Goal: Information Seeking & Learning: Learn about a topic

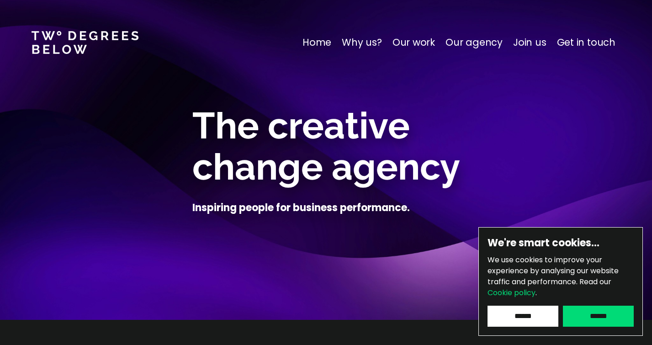
click at [617, 321] on input "******" at bounding box center [598, 316] width 71 height 21
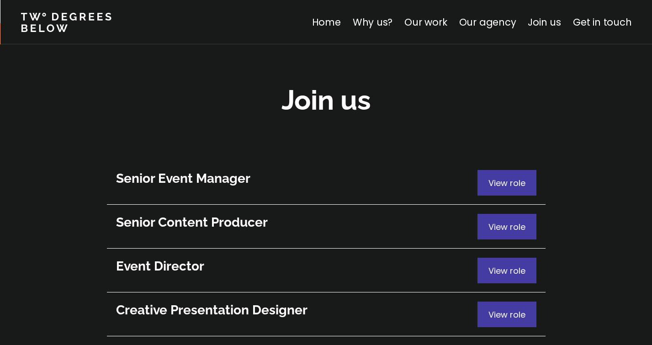
scroll to position [4977, 0]
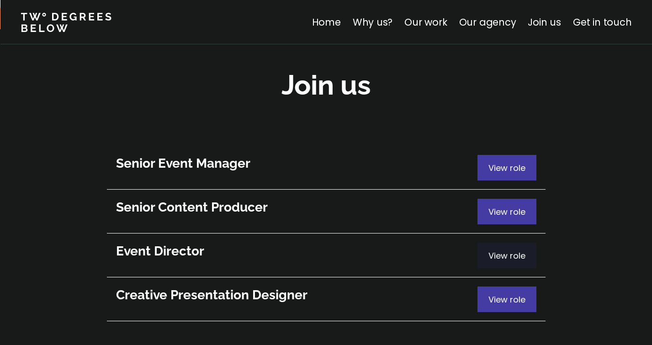
click at [480, 243] on div "View role" at bounding box center [506, 256] width 59 height 26
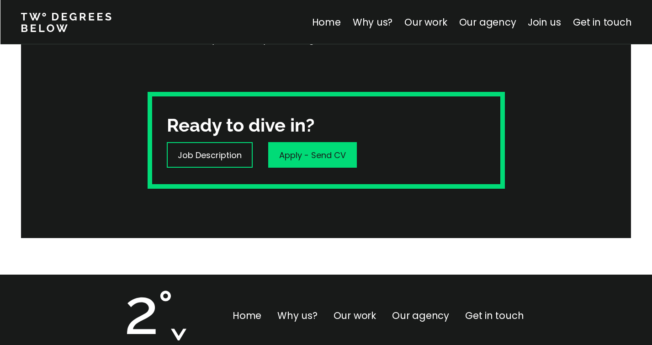
scroll to position [314, 0]
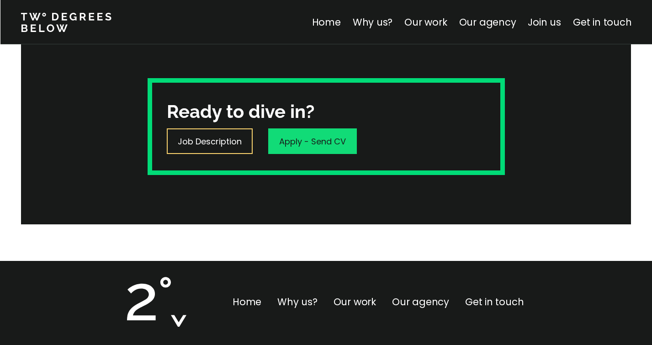
click at [238, 141] on p "Job Description" at bounding box center [210, 141] width 64 height 12
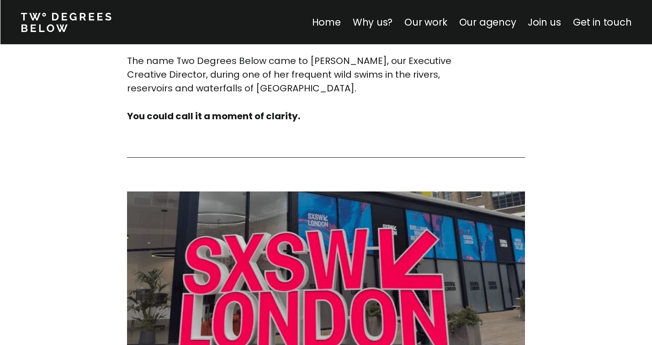
scroll to position [3752, 0]
click at [545, 22] on link "Join us" at bounding box center [543, 22] width 33 height 13
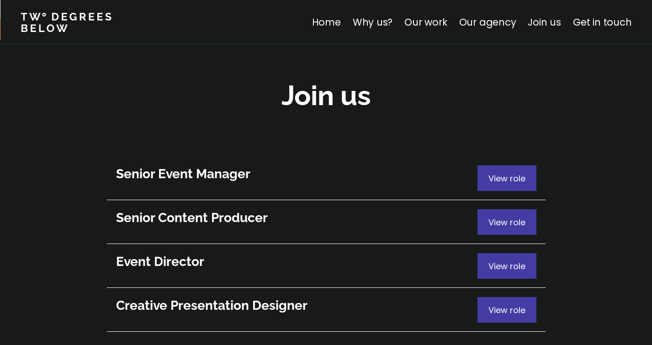
scroll to position [4968, 0]
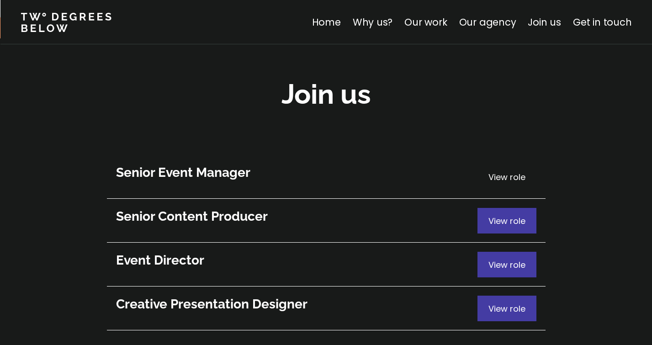
click at [517, 171] on span "View role" at bounding box center [506, 176] width 37 height 11
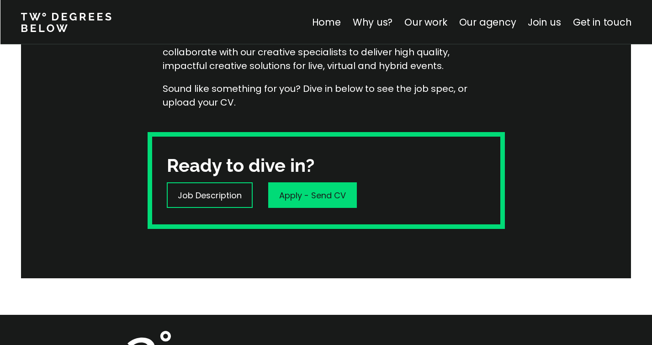
scroll to position [210, 0]
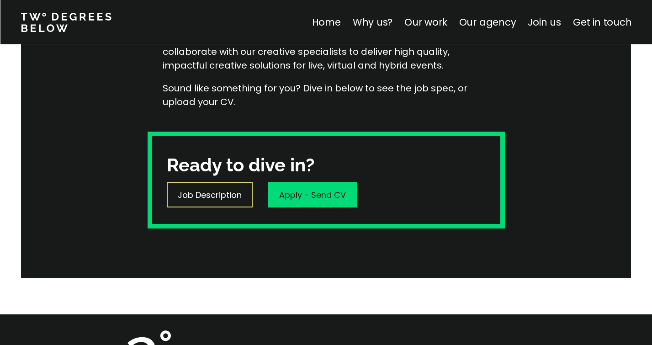
click at [230, 195] on p "Job Description" at bounding box center [210, 195] width 64 height 12
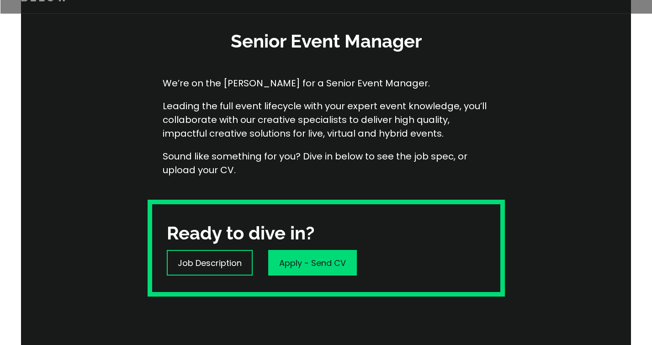
scroll to position [0, 0]
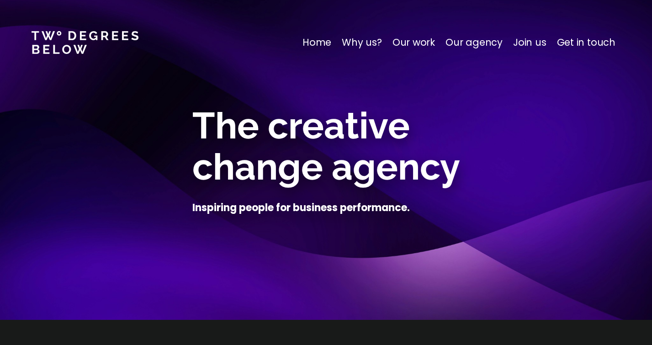
scroll to position [4968, 0]
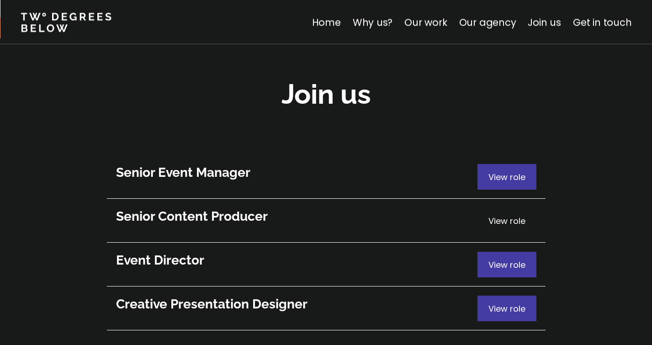
click at [522, 215] on span "View role" at bounding box center [506, 220] width 37 height 11
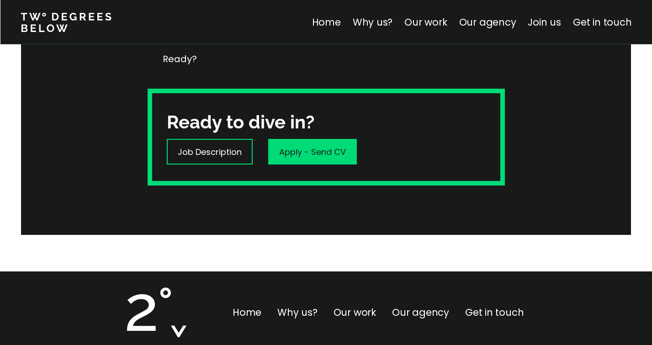
scroll to position [386, 0]
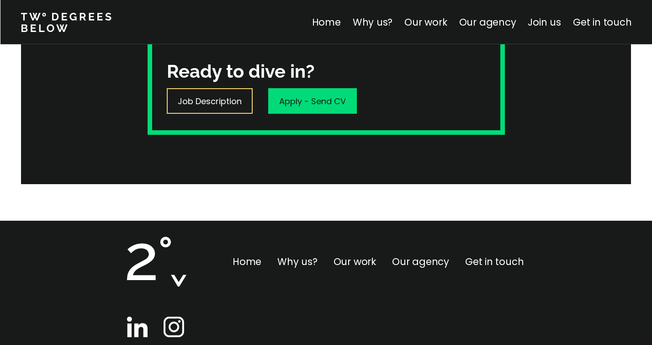
click at [230, 96] on p "Job Description" at bounding box center [210, 101] width 64 height 12
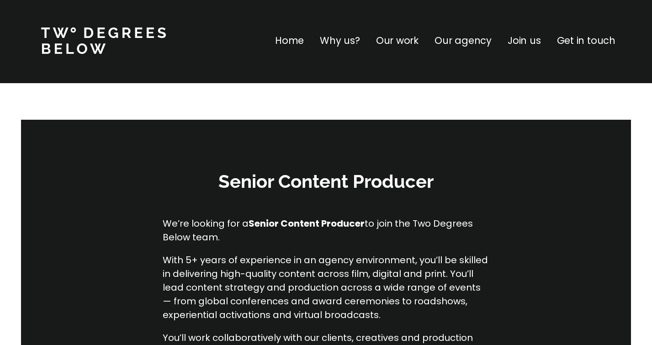
scroll to position [0, 0]
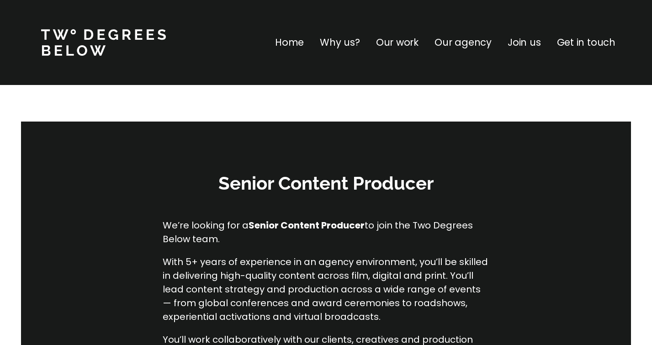
click at [349, 46] on p "Why us?" at bounding box center [340, 42] width 40 height 15
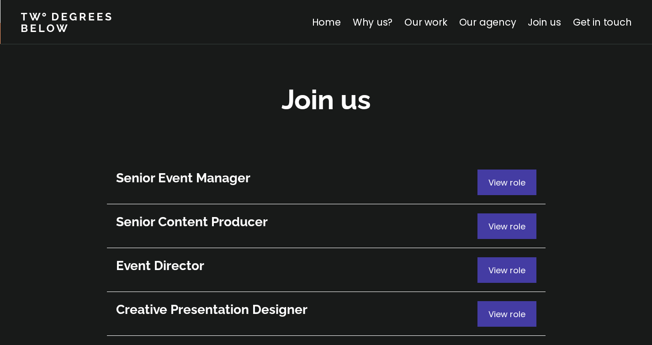
scroll to position [4963, 0]
click at [494, 24] on link "Our agency" at bounding box center [487, 22] width 57 height 13
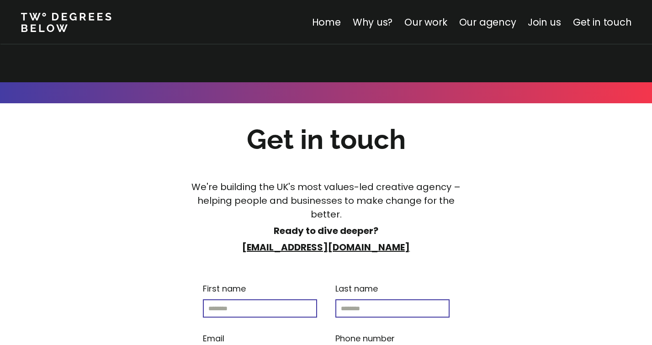
scroll to position [5275, 0]
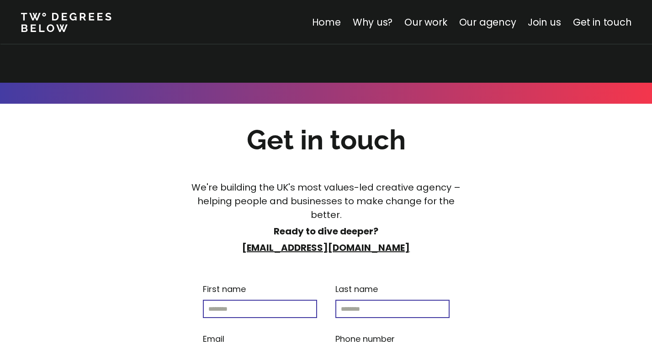
click at [330, 21] on link "Home" at bounding box center [325, 22] width 29 height 13
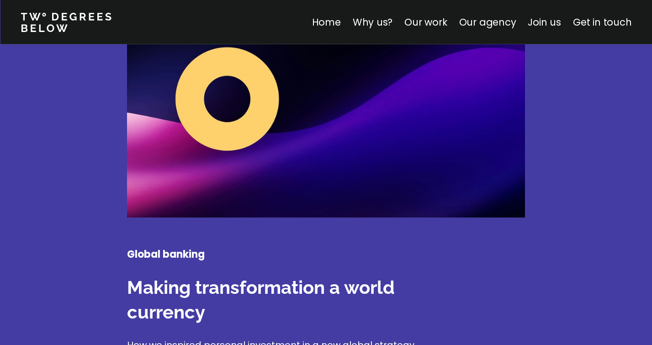
scroll to position [1414, 0]
